Goal: Information Seeking & Learning: Understand process/instructions

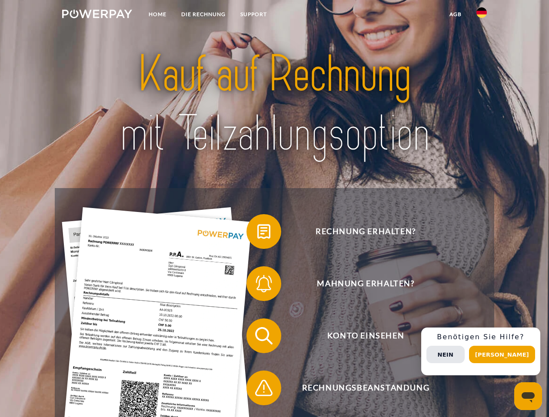
click at [97, 15] on img at bounding box center [97, 14] width 70 height 9
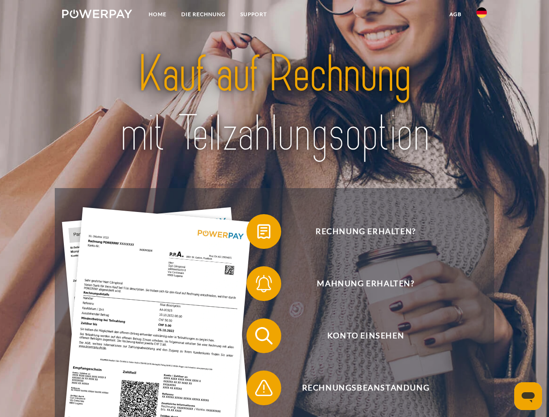
click at [481, 15] on img at bounding box center [481, 12] width 10 height 10
click at [455, 14] on link "agb" at bounding box center [455, 15] width 27 height 16
click at [257, 233] on span at bounding box center [250, 231] width 43 height 43
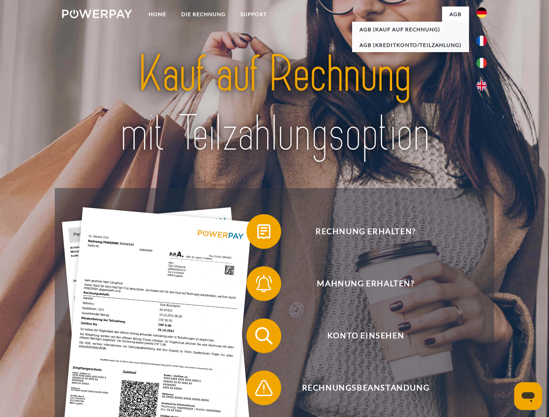
click at [257, 285] on div "Rechnung erhalten? Mahnung erhalten? Konto einsehen" at bounding box center [274, 362] width 439 height 348
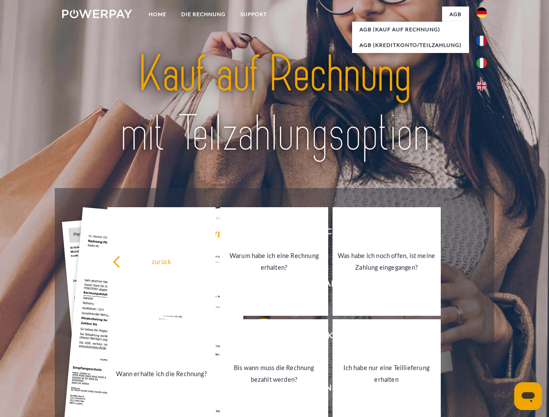
click at [257, 338] on link "Bis wann muss die Rechnung bezahlt werden?" at bounding box center [274, 373] width 108 height 109
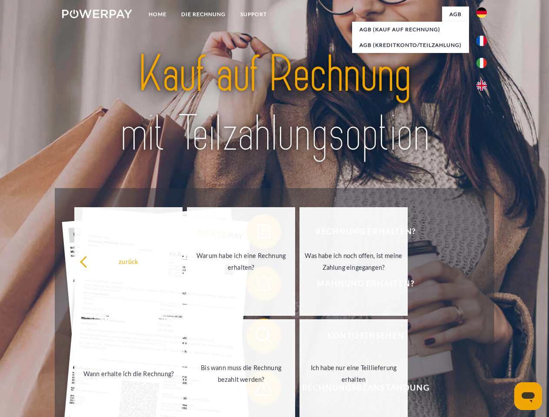
click at [257, 390] on span at bounding box center [250, 387] width 43 height 43
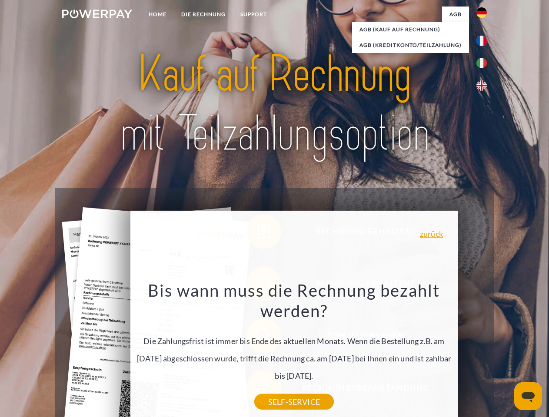
click at [484, 352] on div "Rechnung erhalten? Mahnung erhalten? Konto einsehen" at bounding box center [274, 362] width 439 height 348
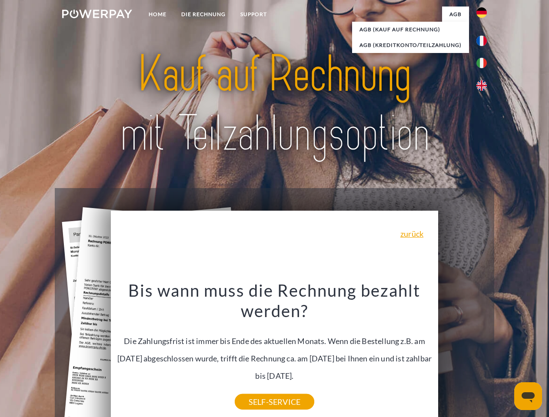
click at [462, 353] on span "Konto einsehen" at bounding box center [365, 336] width 213 height 35
click at [505, 355] on header "Home DIE RECHNUNG SUPPORT" at bounding box center [274, 300] width 549 height 600
